Goal: Find specific page/section: Find specific page/section

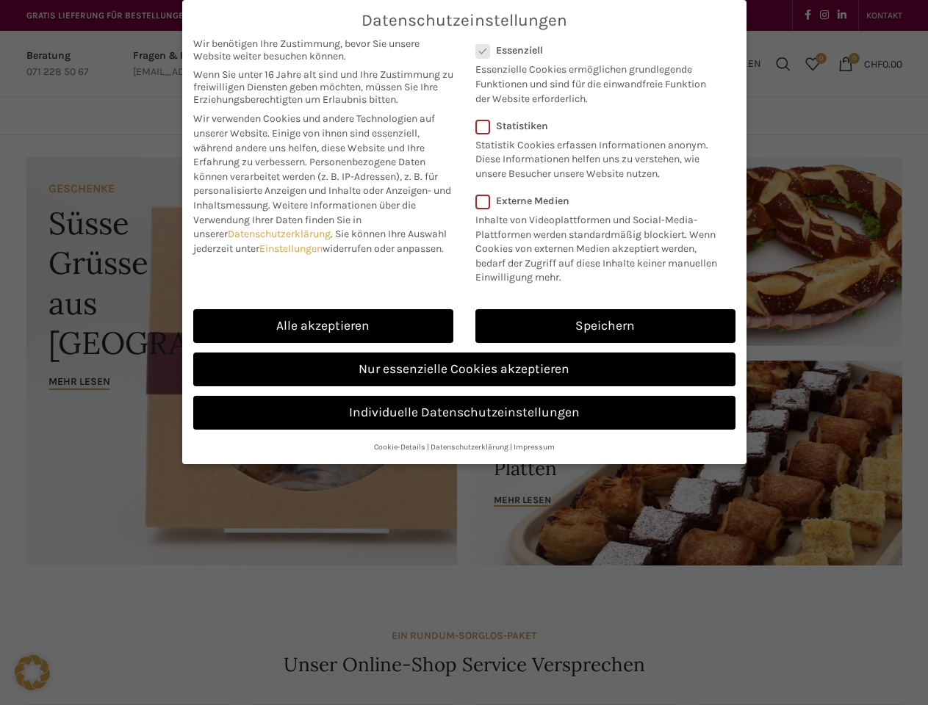
click at [293, 248] on link "Einstellungen" at bounding box center [290, 248] width 63 height 12
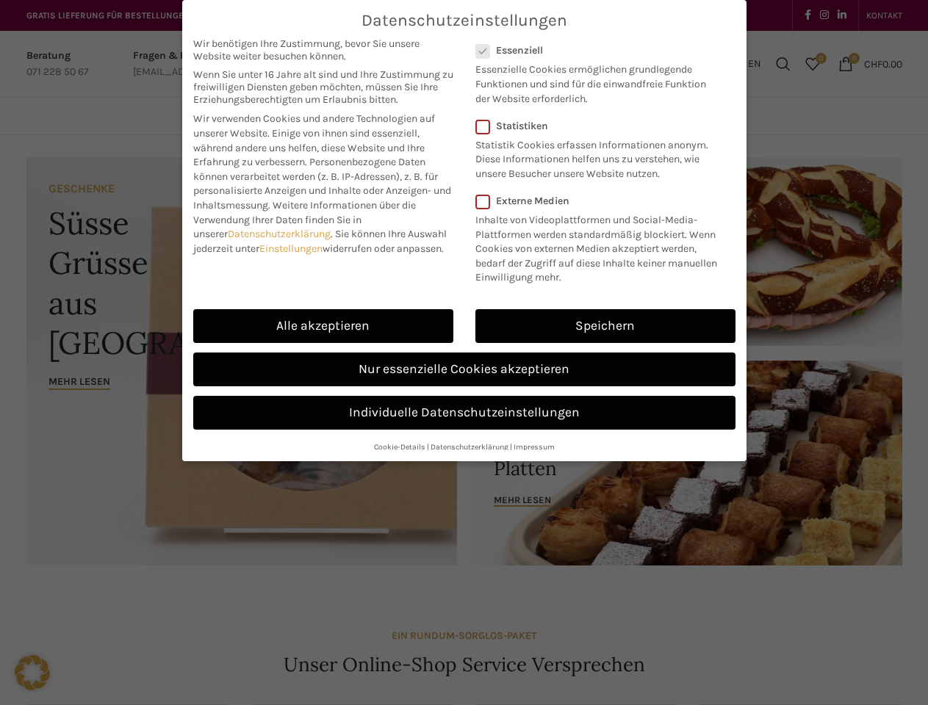
click at [323, 326] on link "Alle akzeptieren" at bounding box center [323, 326] width 260 height 34
checkbox input "true"
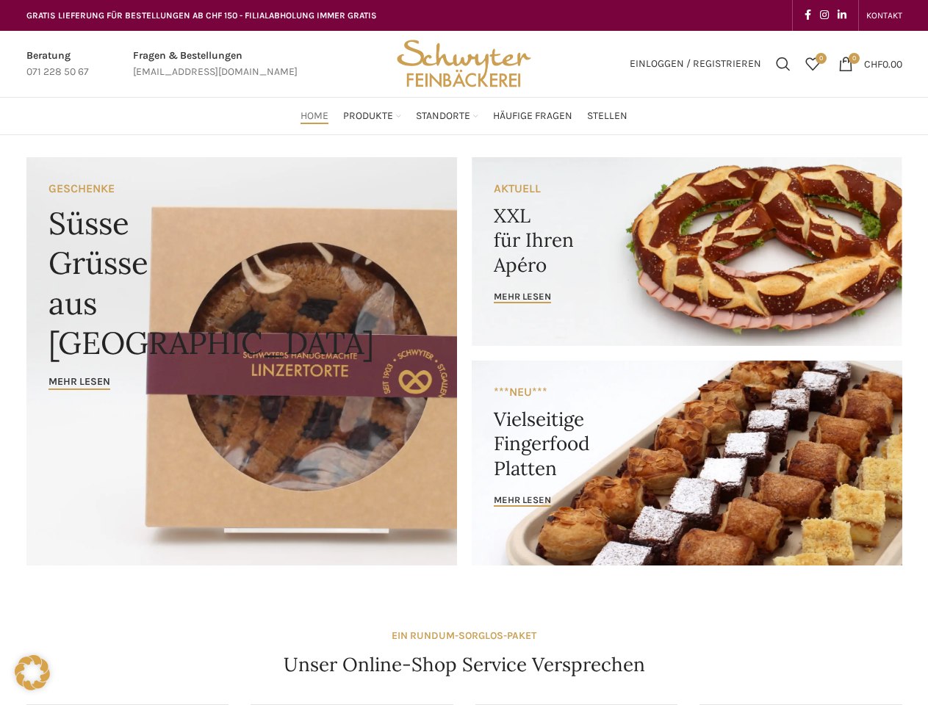
click at [605, 326] on div "Datenschutzeinstellungen Wir benötigen Ihre Zustimmung, bevor Sie unsere Websit…" at bounding box center [464, 352] width 928 height 705
click at [464, 369] on div "Datenschutzeinstellungen Wir benötigen Ihre Zustimmung, bevor Sie unsere Websit…" at bounding box center [464, 352] width 928 height 705
click at [464, 413] on div "Datenschutzeinstellungen Wir benötigen Ihre Zustimmung, bevor Sie unsere Websit…" at bounding box center [464, 352] width 928 height 705
click at [400, 447] on div "Datenschutzeinstellungen Wir benötigen Ihre Zustimmung, bevor Sie unsere Websit…" at bounding box center [464, 352] width 928 height 705
